Goal: Navigation & Orientation: Find specific page/section

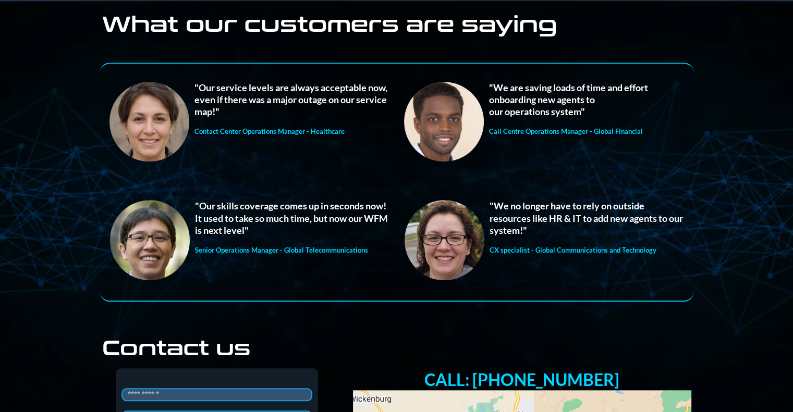
scroll to position [1095, 0]
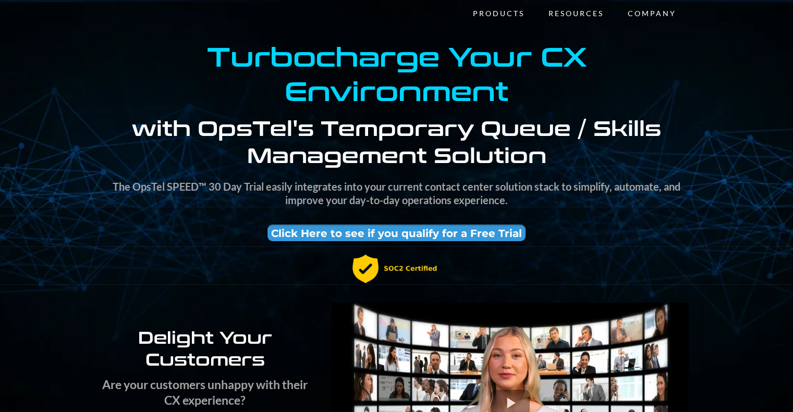
scroll to position [0, 0]
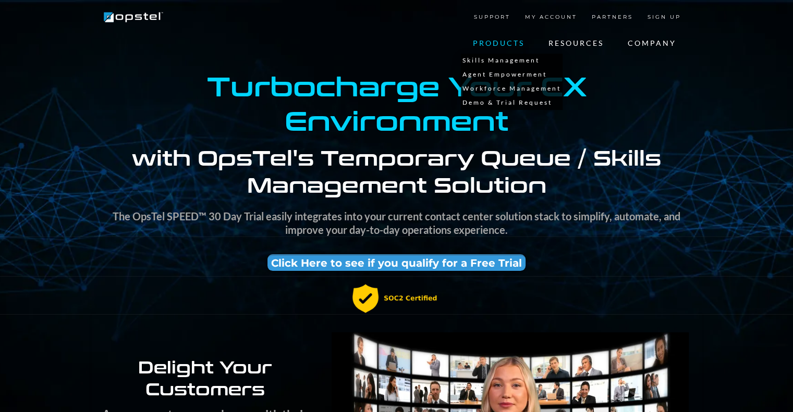
click at [505, 42] on link "PRODUCTS" at bounding box center [499, 43] width 76 height 21
click at [489, 58] on link "Skills Management" at bounding box center [512, 61] width 102 height 14
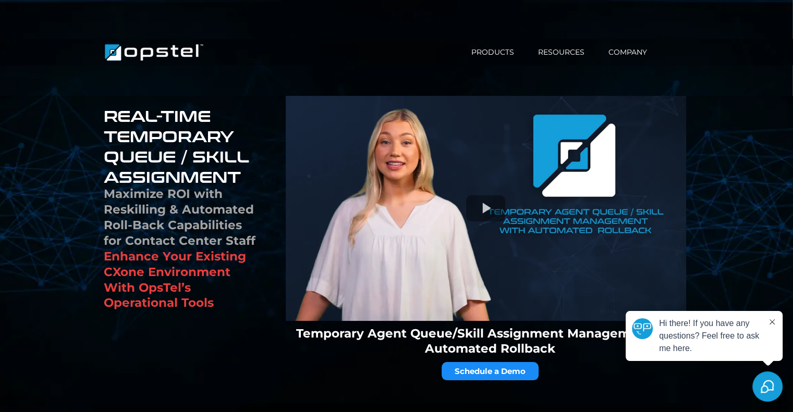
click at [772, 323] on icon at bounding box center [771, 322] width 5 height 5
